Goal: Task Accomplishment & Management: Complete application form

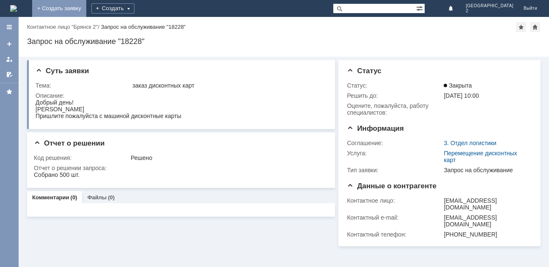
click at [86, 9] on link "+ Создать заявку" at bounding box center [59, 8] width 54 height 17
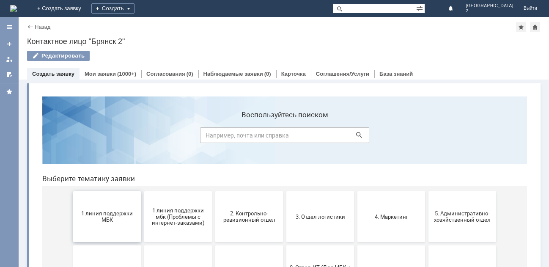
click at [116, 214] on span "1 линия поддержки МБК" at bounding box center [107, 216] width 63 height 13
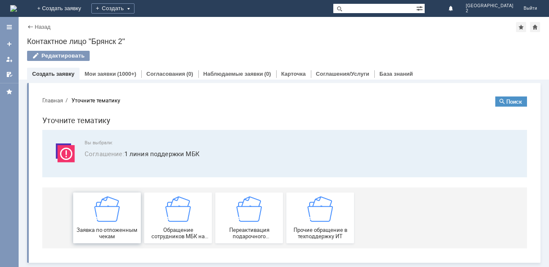
click at [116, 214] on img at bounding box center [106, 208] width 25 height 25
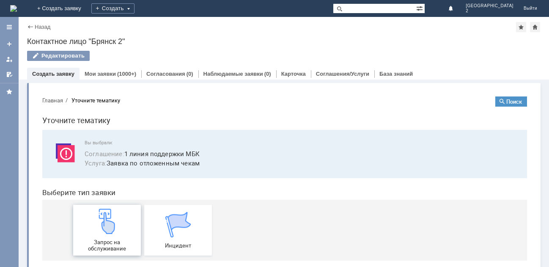
click at [112, 228] on img at bounding box center [106, 220] width 25 height 25
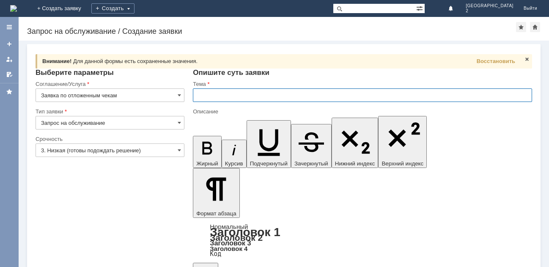
click at [214, 98] on input "text" at bounding box center [362, 95] width 339 height 14
type input "отл чек Бр2"
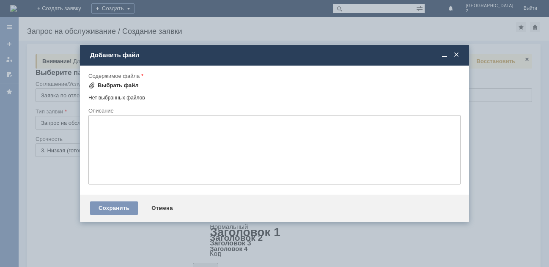
click at [117, 85] on div "Выбрать файл" at bounding box center [118, 85] width 41 height 7
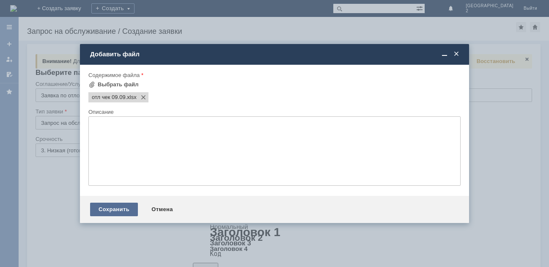
click at [118, 206] on div "Сохранить" at bounding box center [114, 209] width 48 height 14
